Goal: Information Seeking & Learning: Learn about a topic

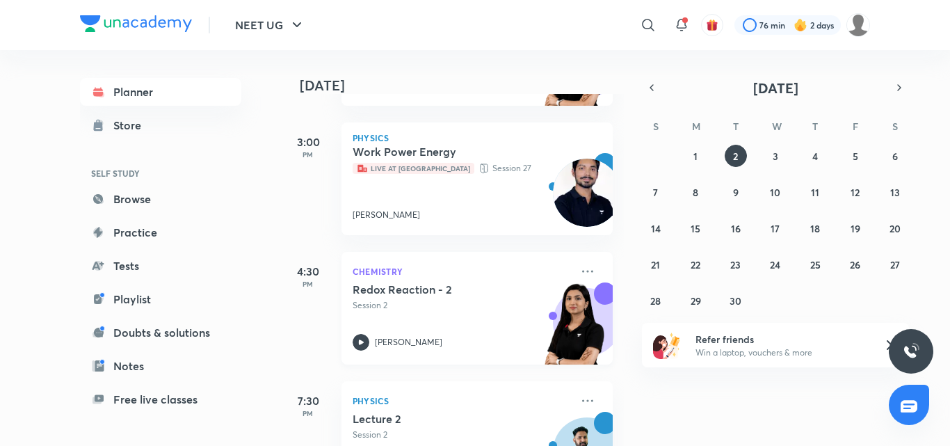
scroll to position [639, 0]
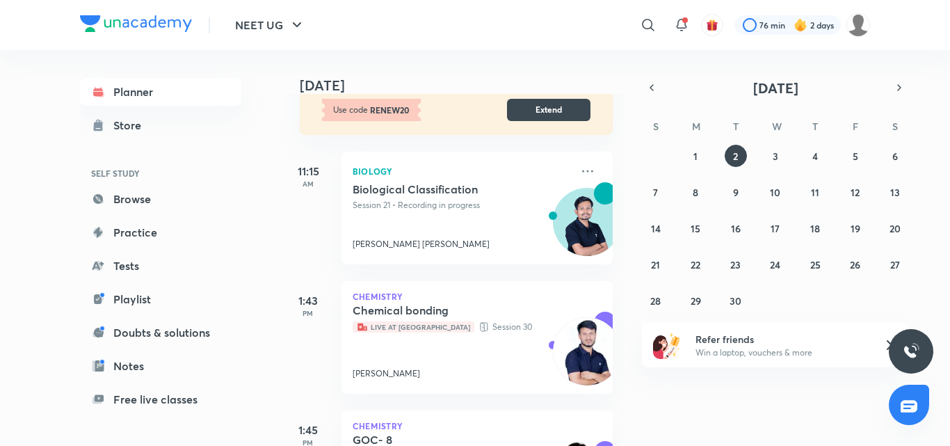
click at [504, 186] on div "Today Good afternoon, Tarmanjot You have 6 events today Extend now and save mor…" at bounding box center [452, 248] width 344 height 396
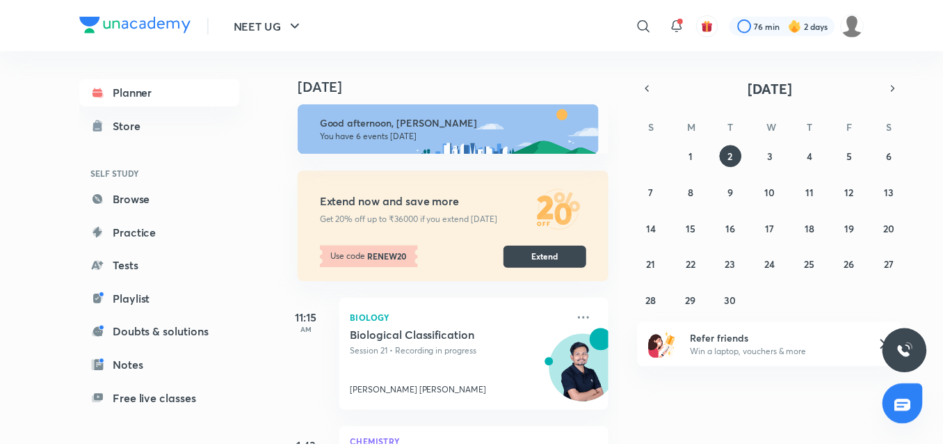
scroll to position [0, 0]
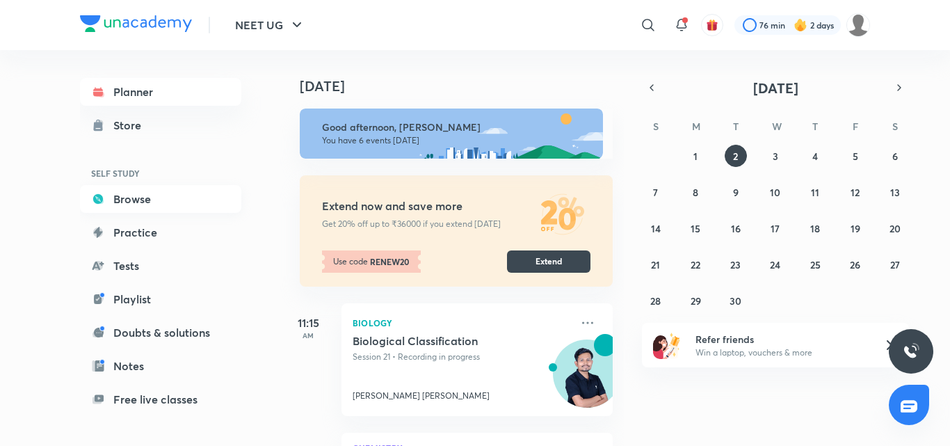
click at [130, 203] on link "Browse" at bounding box center [160, 199] width 161 height 28
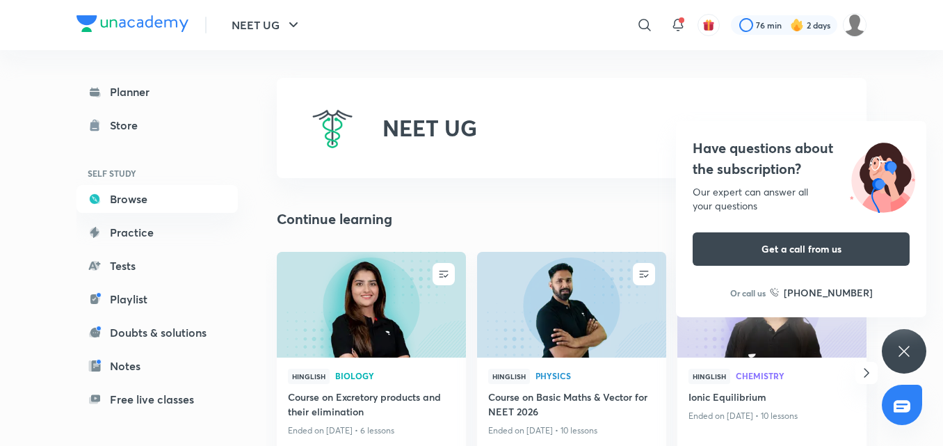
click at [902, 354] on icon at bounding box center [904, 351] width 10 height 10
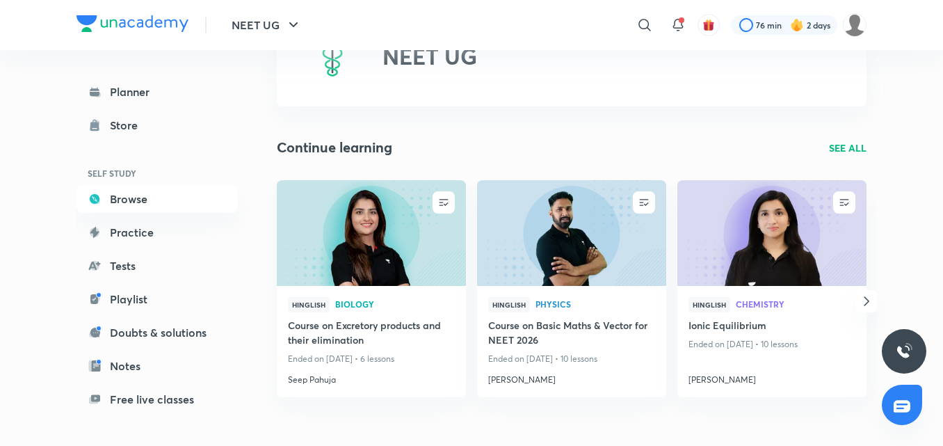
scroll to position [139, 0]
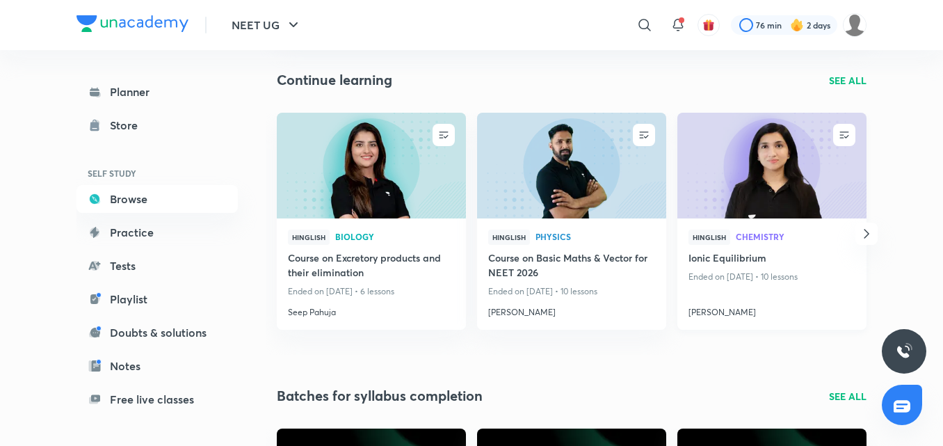
click at [751, 151] on img at bounding box center [771, 165] width 193 height 108
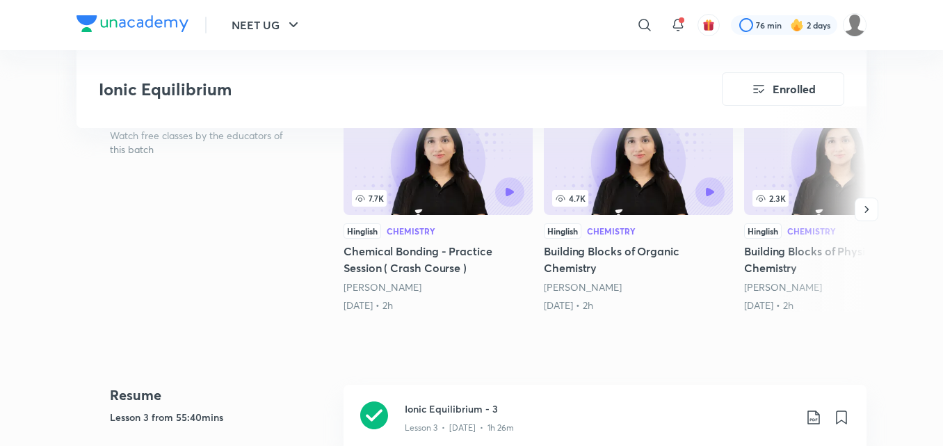
scroll to position [417, 0]
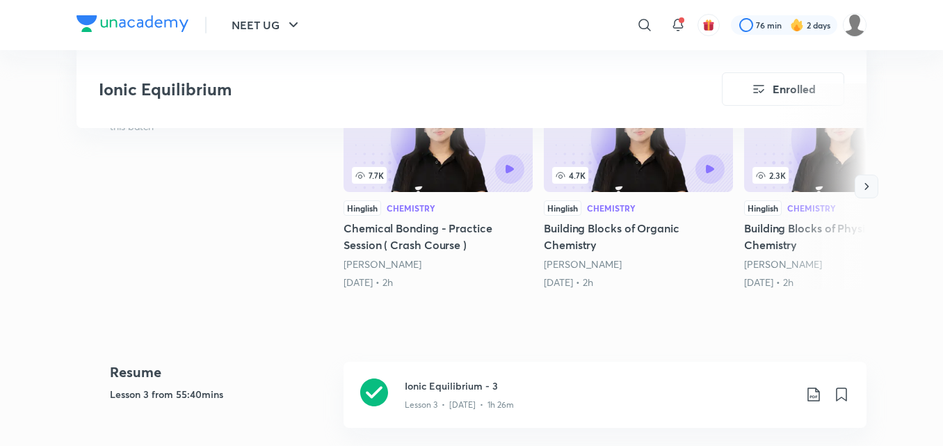
click at [870, 191] on icon "button" at bounding box center [867, 186] width 14 height 14
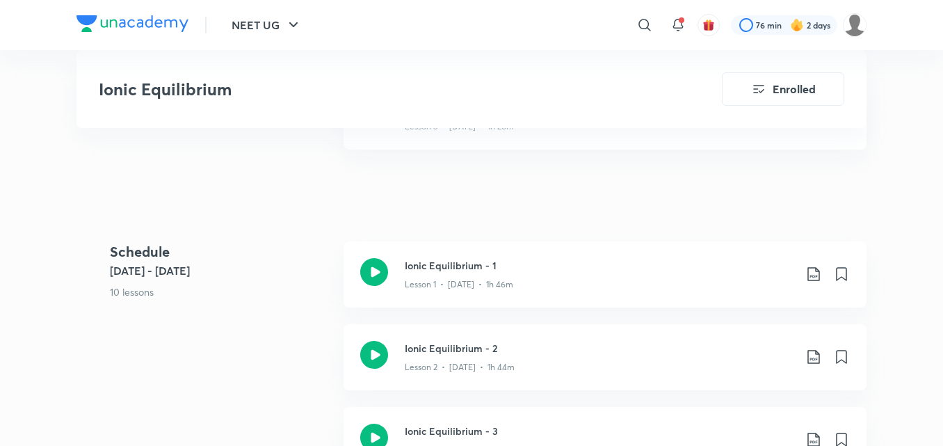
scroll to position [835, 0]
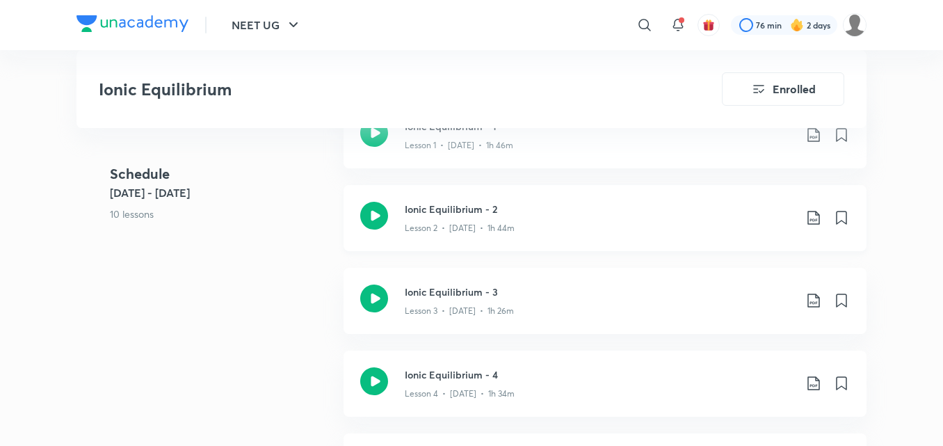
click at [385, 214] on icon at bounding box center [374, 216] width 28 height 28
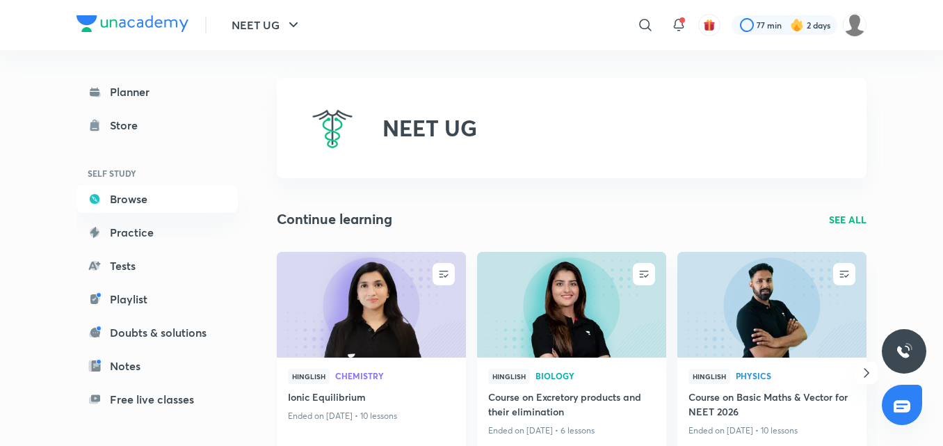
click at [350, 276] on img at bounding box center [371, 304] width 193 height 108
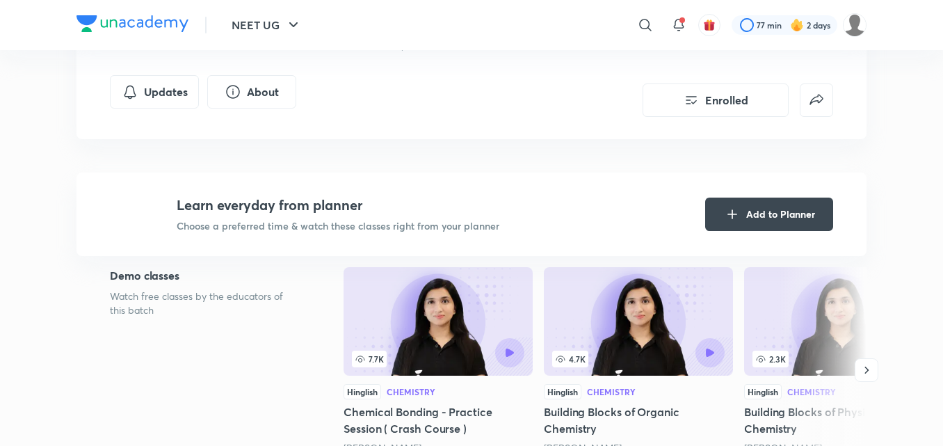
scroll to position [278, 0]
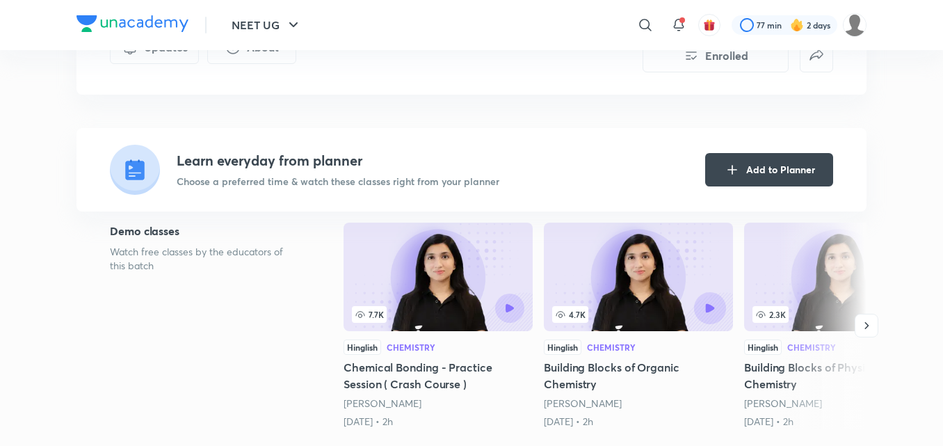
click at [705, 298] on button "button" at bounding box center [710, 308] width 32 height 32
click at [711, 305] on icon "button" at bounding box center [709, 307] width 9 height 9
